Goal: Find specific page/section: Find specific page/section

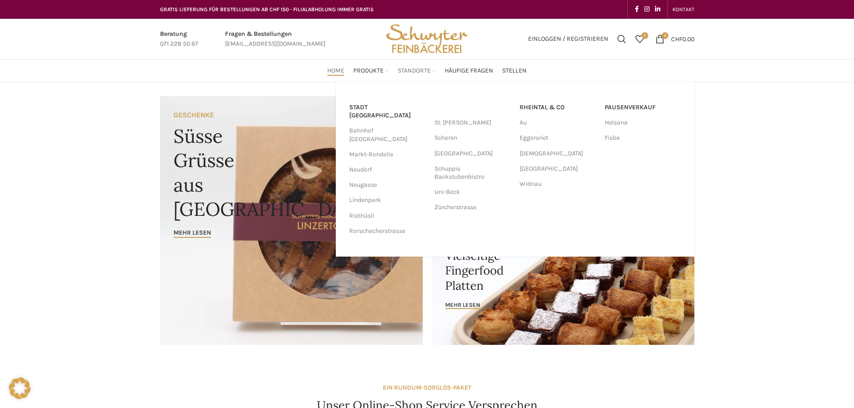
click at [413, 66] on link "Standorte" at bounding box center [417, 71] width 38 height 18
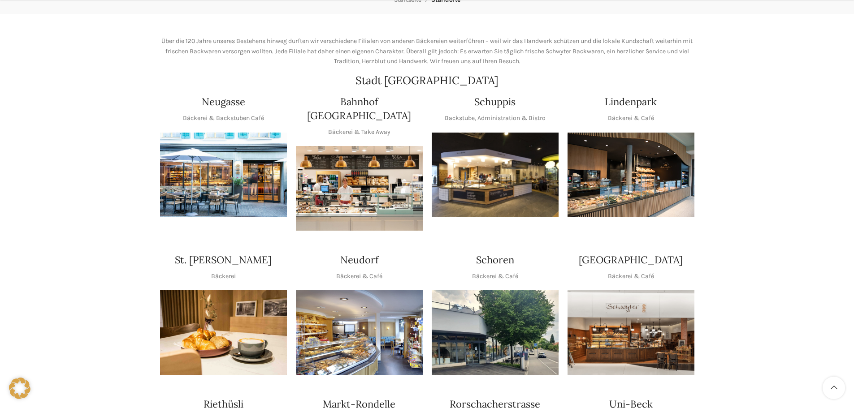
scroll to position [134, 0]
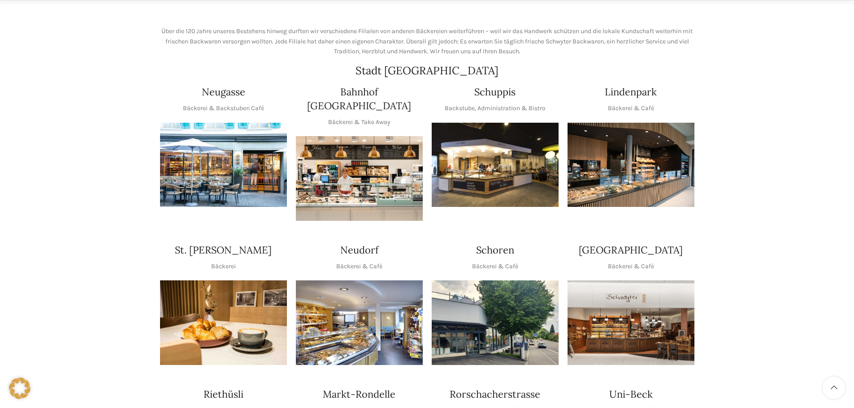
click at [372, 330] on img "1 / 1" at bounding box center [359, 323] width 127 height 85
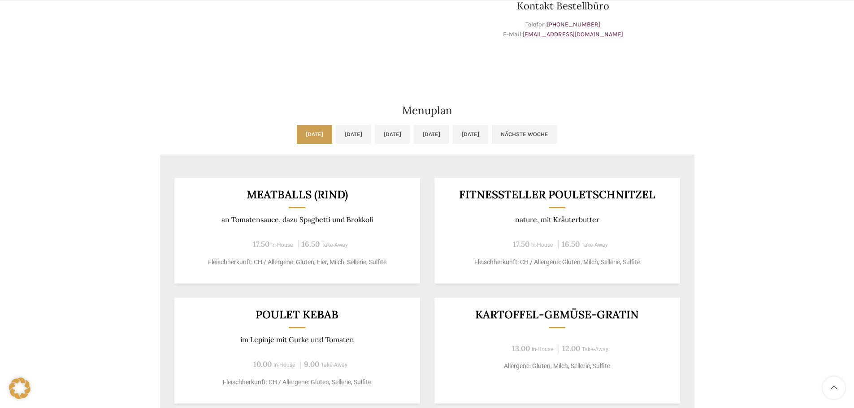
scroll to position [359, 0]
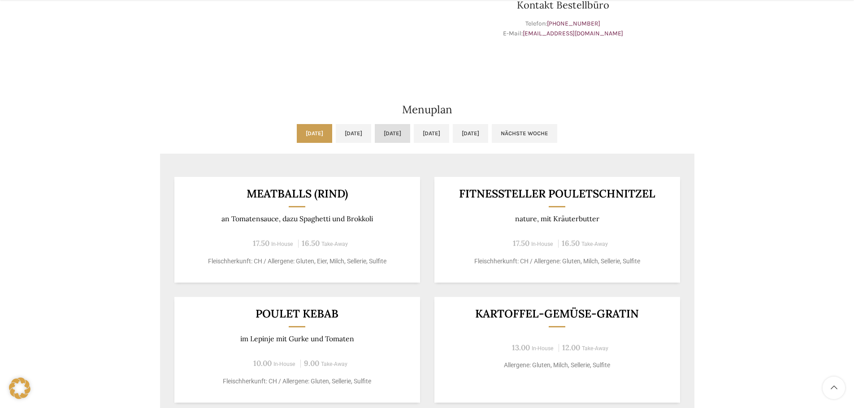
click at [391, 135] on link "[DATE]" at bounding box center [392, 133] width 35 height 19
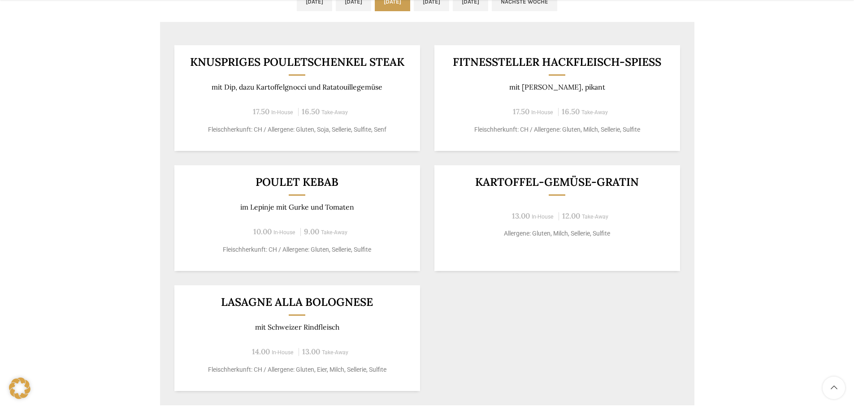
scroll to position [493, 0]
